Goal: Information Seeking & Learning: Learn about a topic

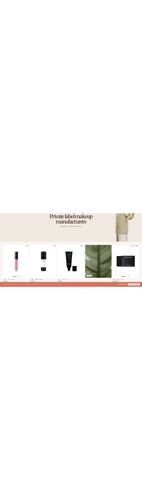
scroll to position [122, 0]
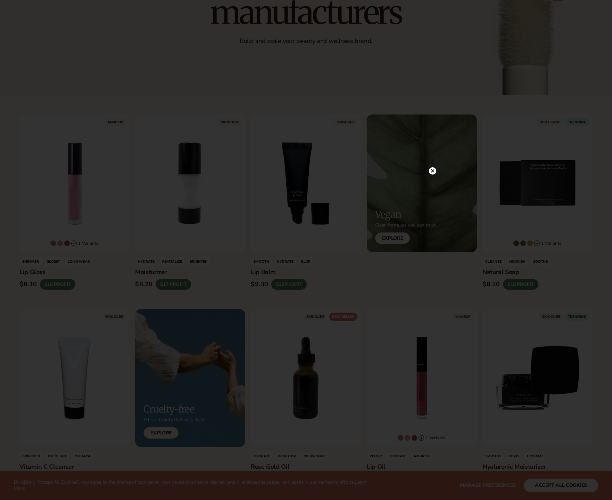
click at [433, 174] on circle at bounding box center [432, 170] width 7 height 7
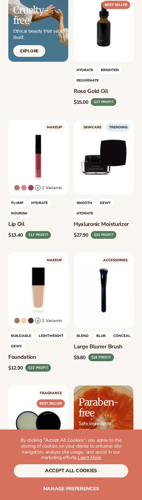
scroll to position [635, 0]
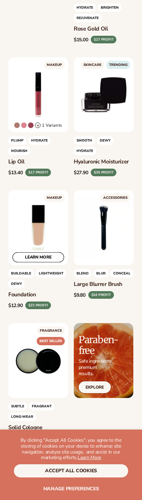
click at [39, 259] on link "LEARN MORE" at bounding box center [38, 257] width 52 height 10
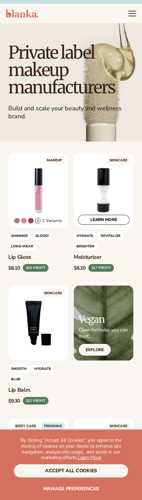
scroll to position [8, 0]
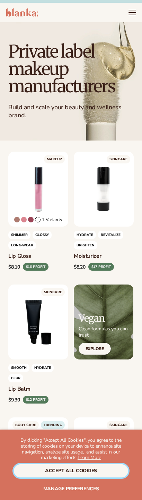
click at [87, 457] on button "accept all cookies" at bounding box center [71, 471] width 115 height 13
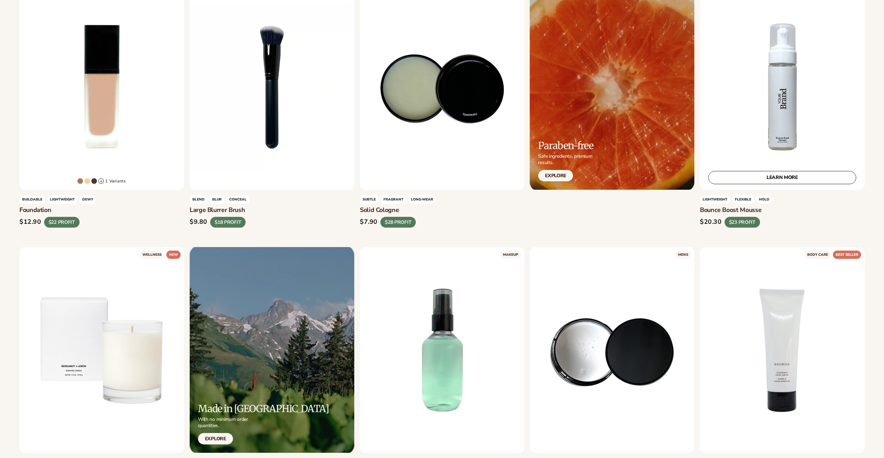
scroll to position [969, 0]
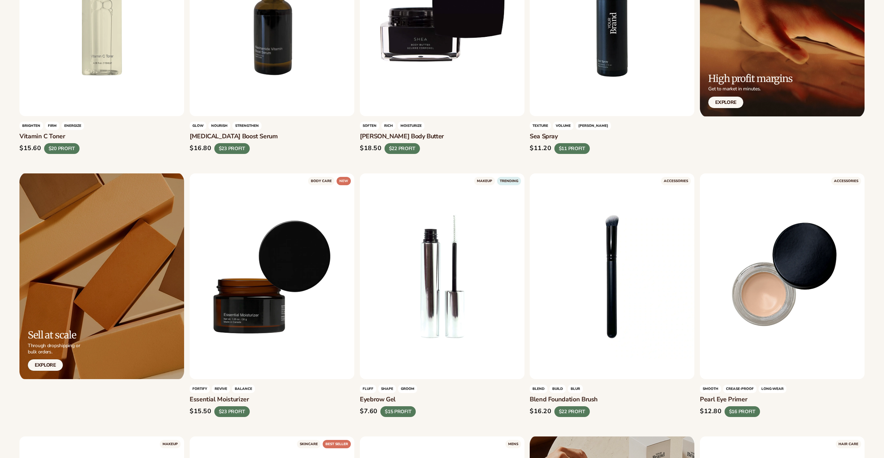
scroll to position [1787, 0]
